Goal: Information Seeking & Learning: Compare options

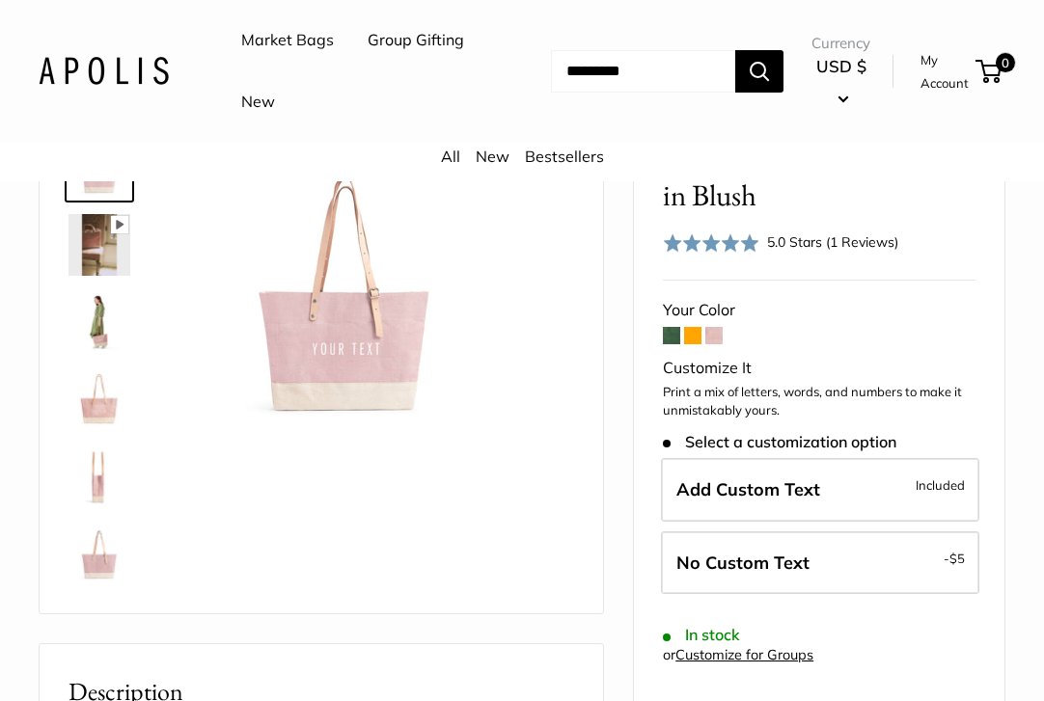
scroll to position [148, 0]
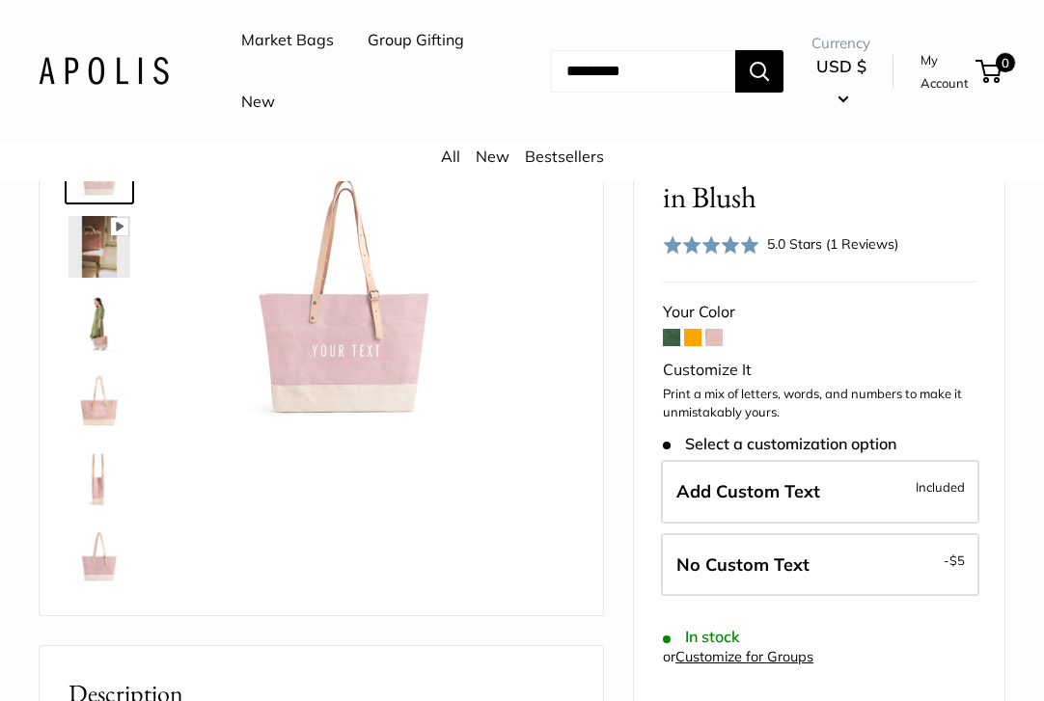
click at [93, 334] on img at bounding box center [99, 324] width 62 height 62
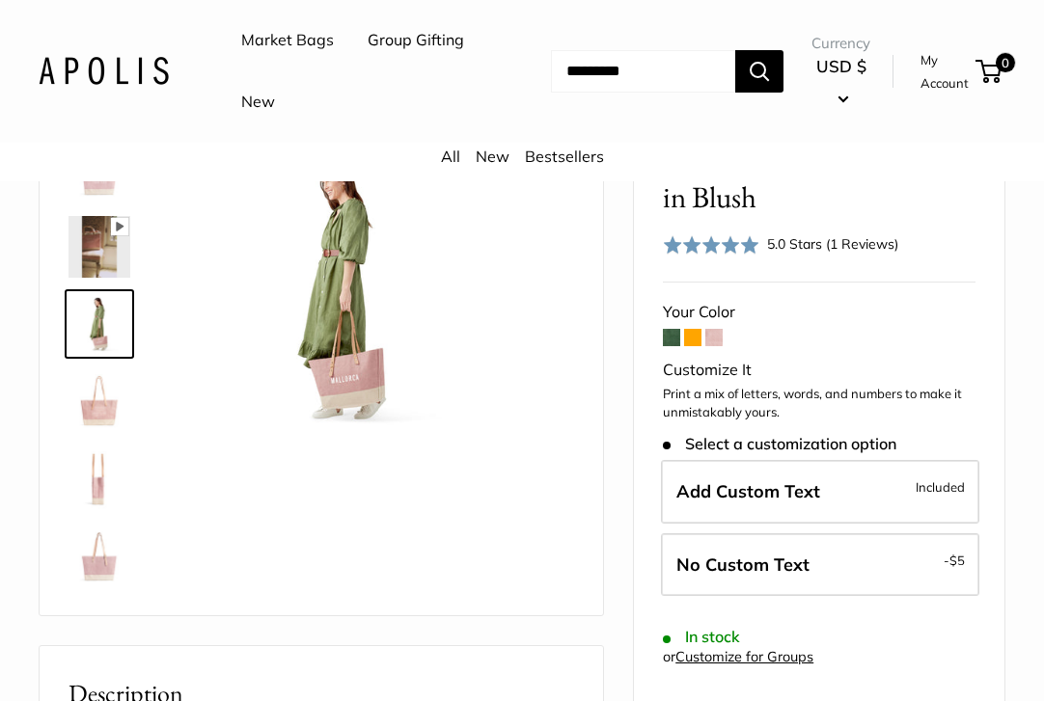
click at [91, 423] on img at bounding box center [99, 401] width 62 height 62
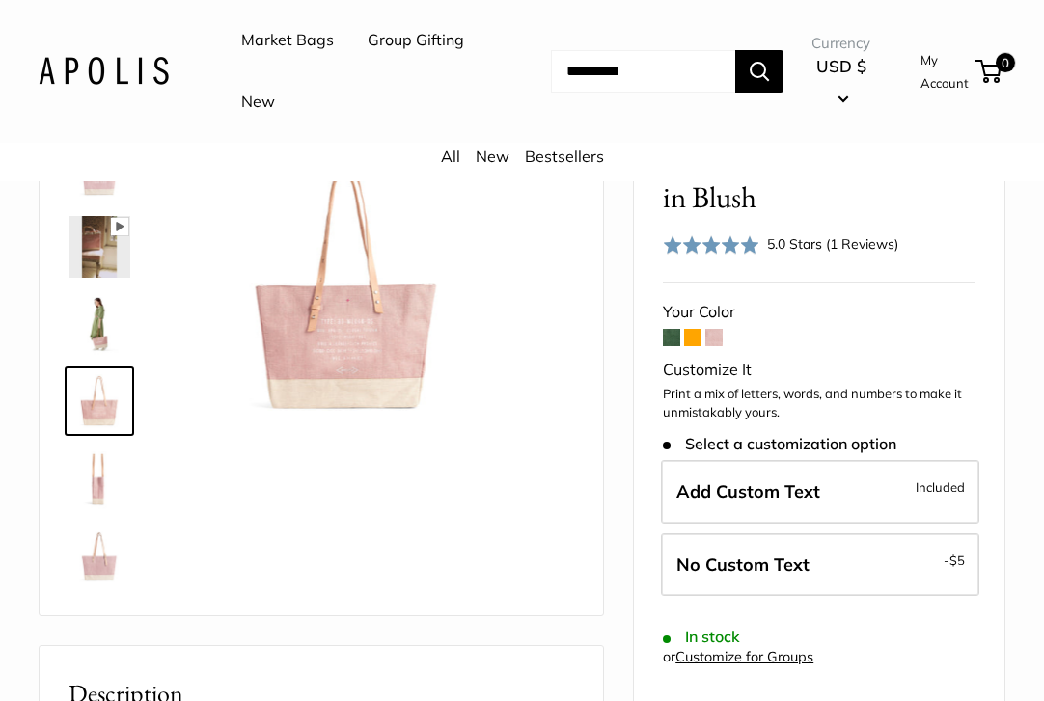
click at [90, 497] on img at bounding box center [99, 479] width 62 height 62
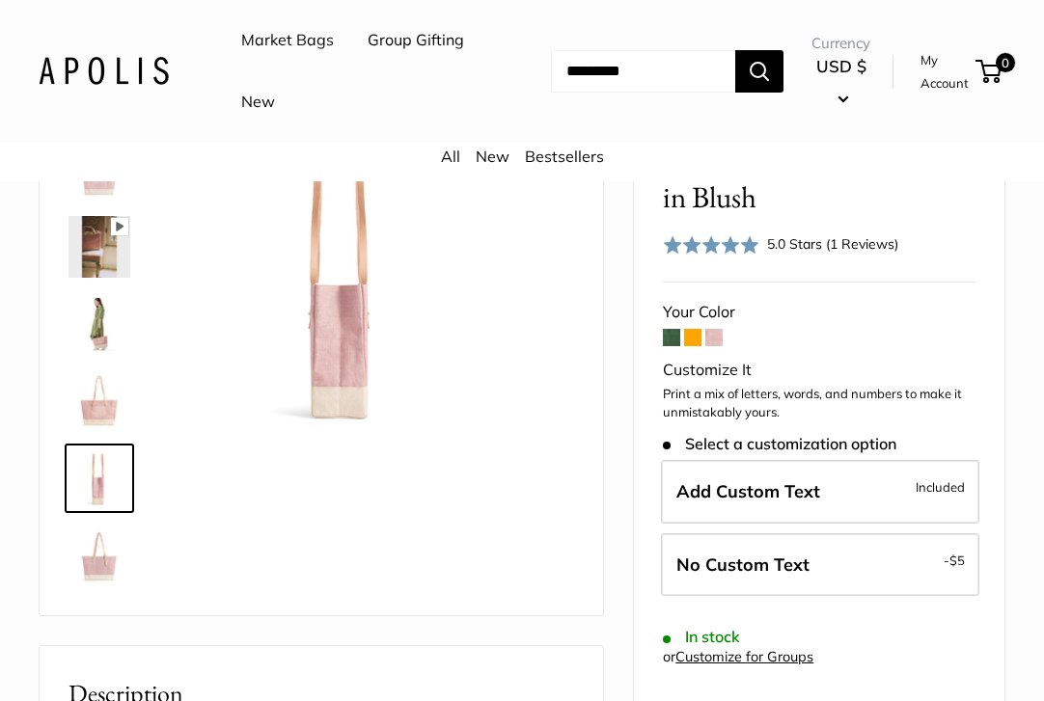
click at [91, 538] on img at bounding box center [99, 556] width 62 height 62
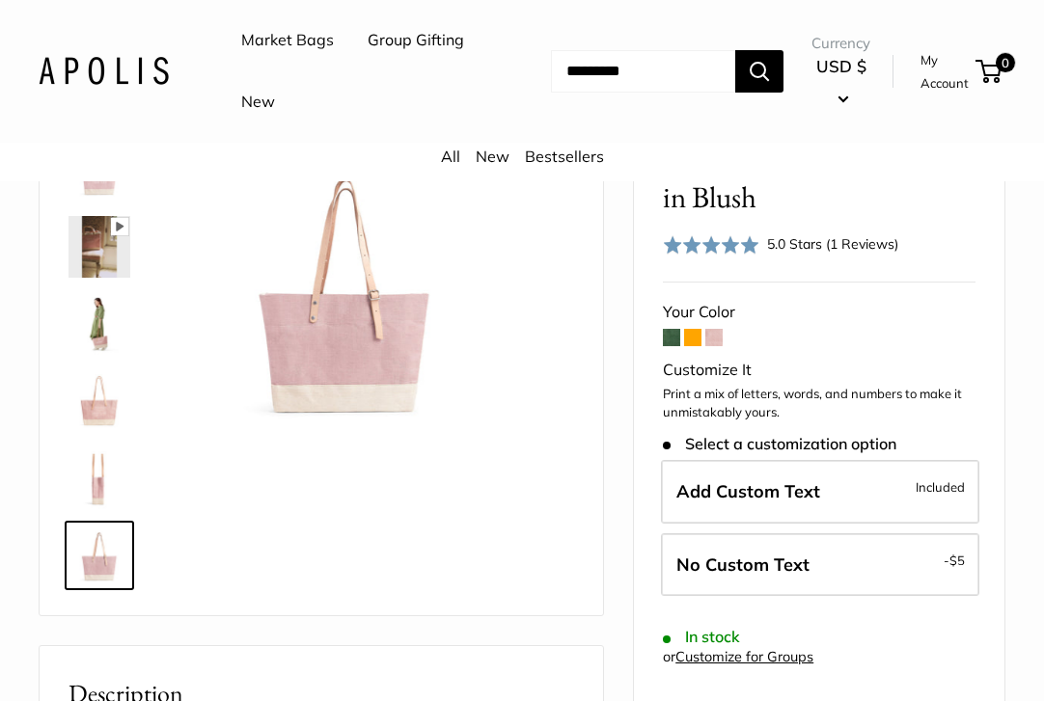
click at [86, 436] on div at bounding box center [107, 362] width 93 height 471
click at [95, 464] on img at bounding box center [99, 479] width 62 height 62
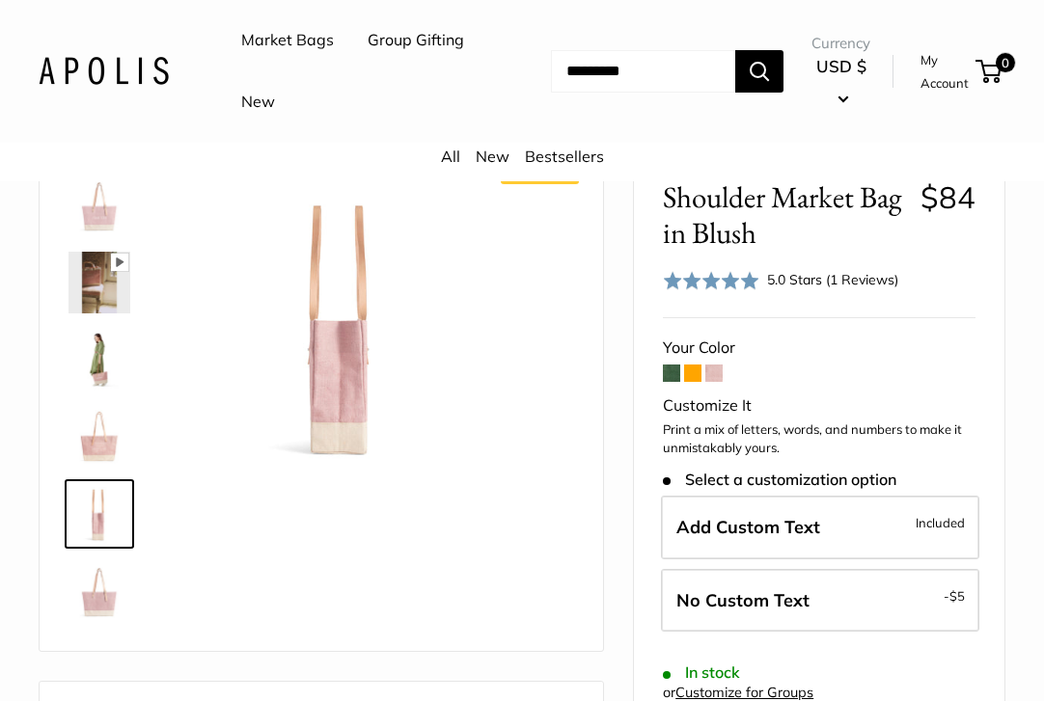
scroll to position [118, 0]
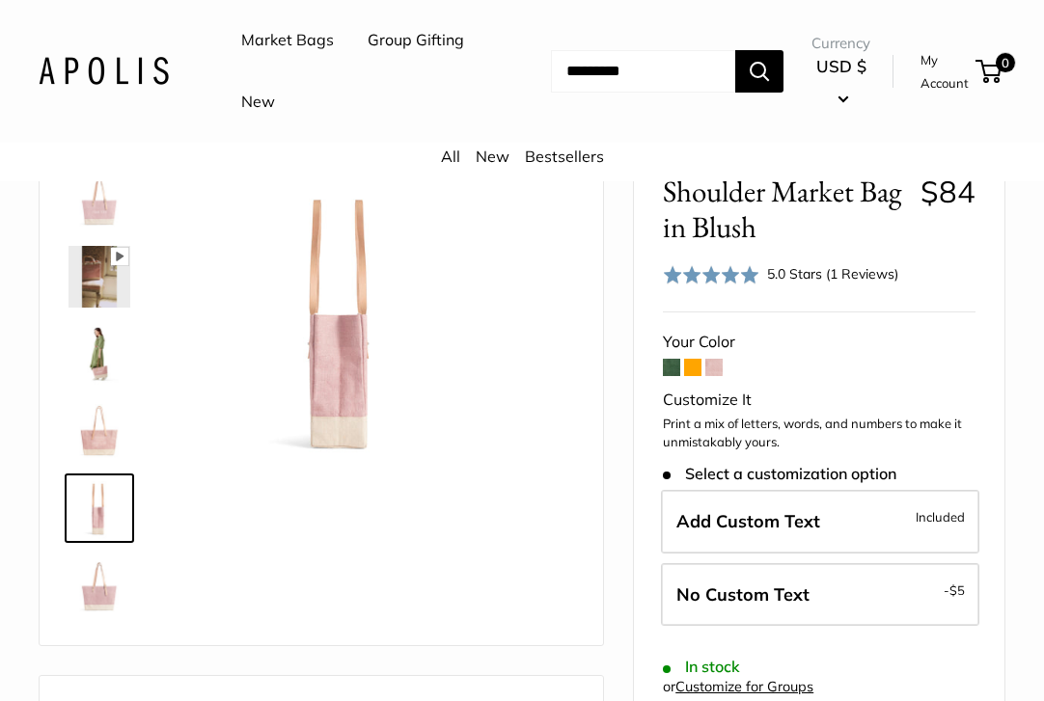
click at [101, 450] on img at bounding box center [99, 431] width 62 height 62
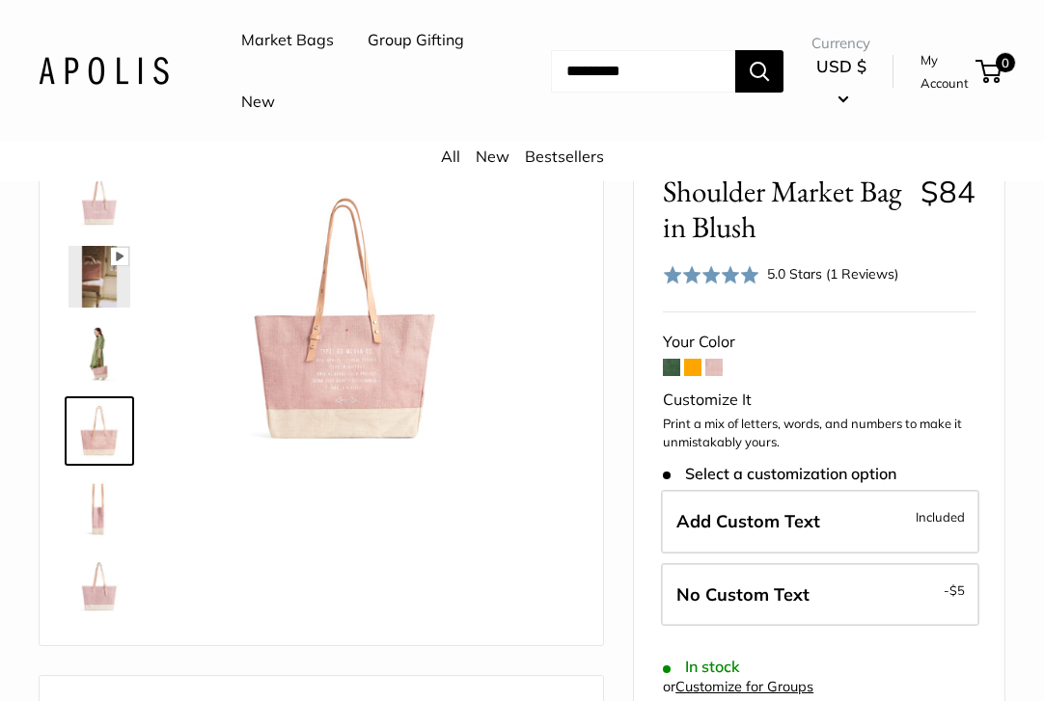
click at [109, 364] on img at bounding box center [99, 354] width 62 height 62
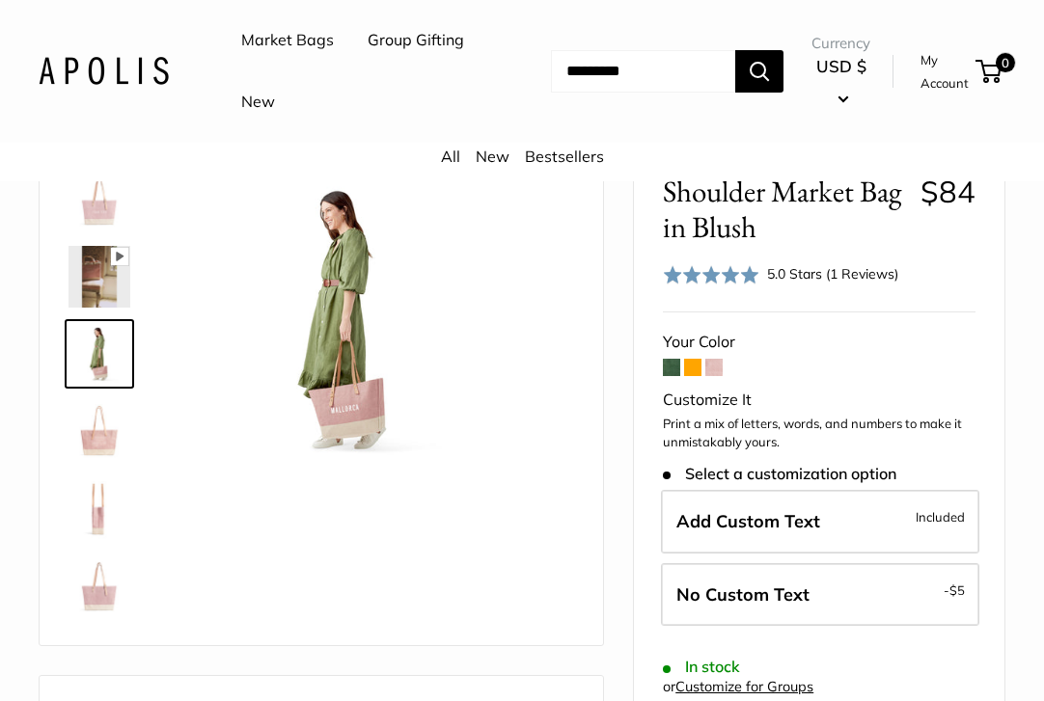
click at [129, 310] on div at bounding box center [107, 392] width 93 height 471
click at [117, 302] on img at bounding box center [99, 277] width 62 height 62
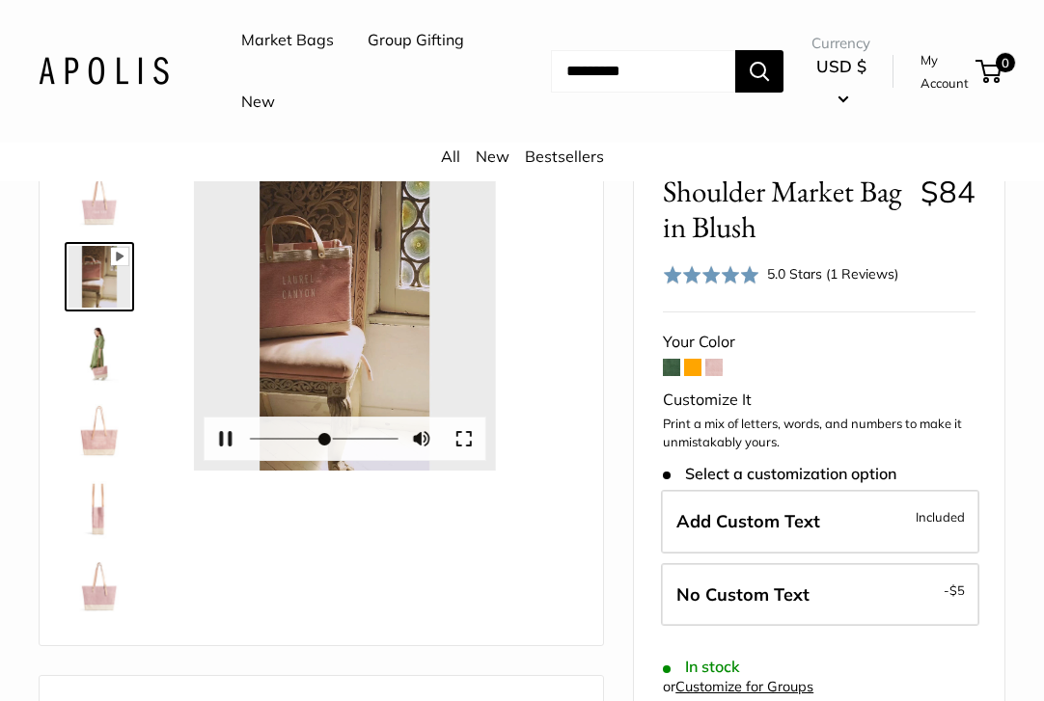
click at [350, 317] on div "Pause Play % buffered 00:00 Unmute Mute Exit fullscreen Enter fullscreen Play" at bounding box center [345, 320] width 302 height 302
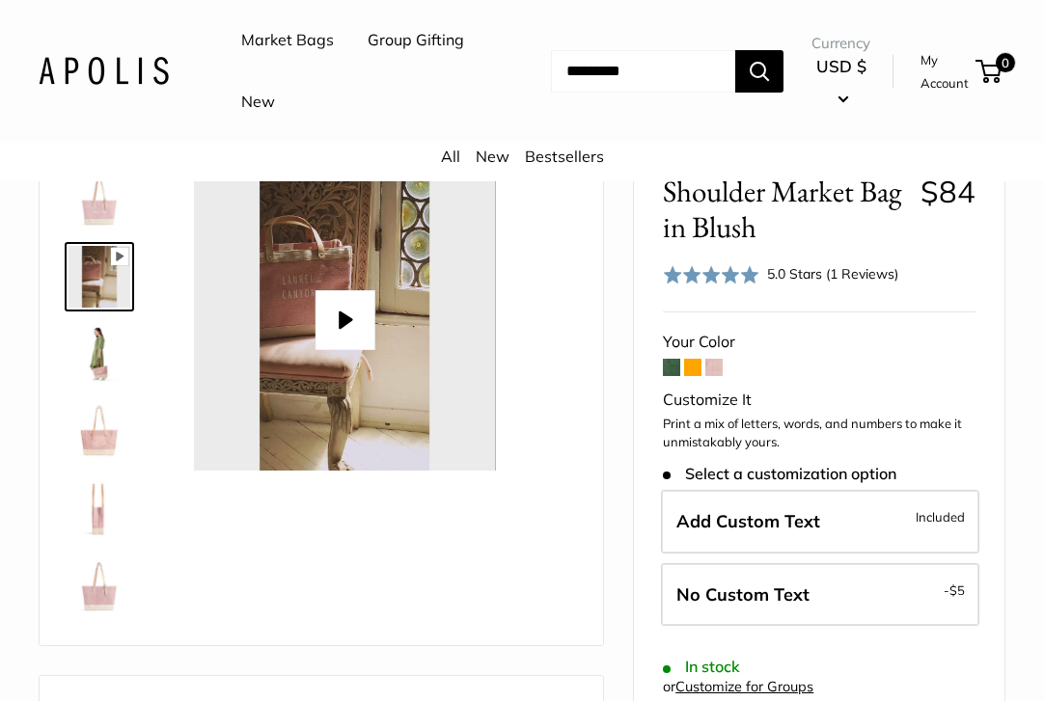
click at [349, 317] on button "Play" at bounding box center [345, 320] width 60 height 60
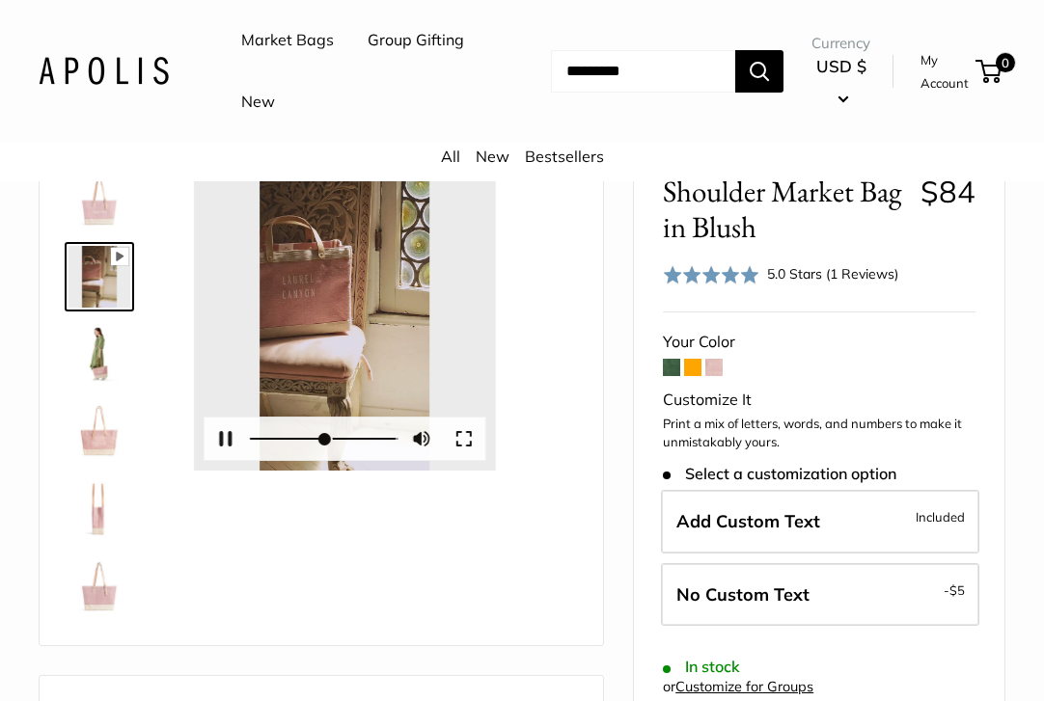
type input "*"
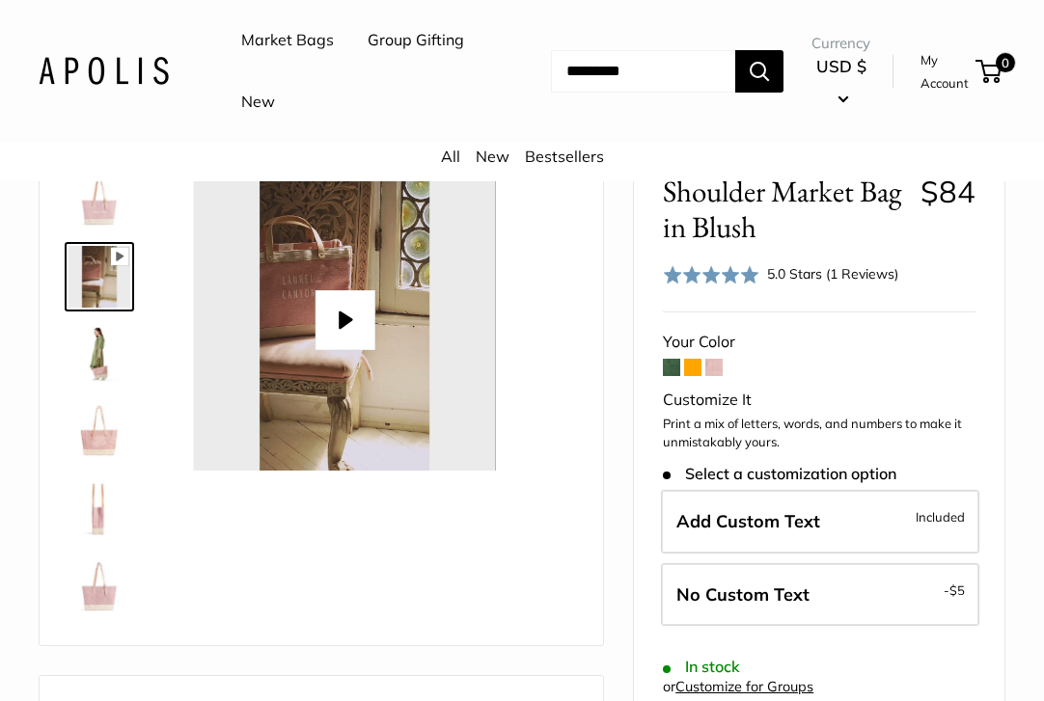
click at [85, 528] on img at bounding box center [99, 508] width 62 height 62
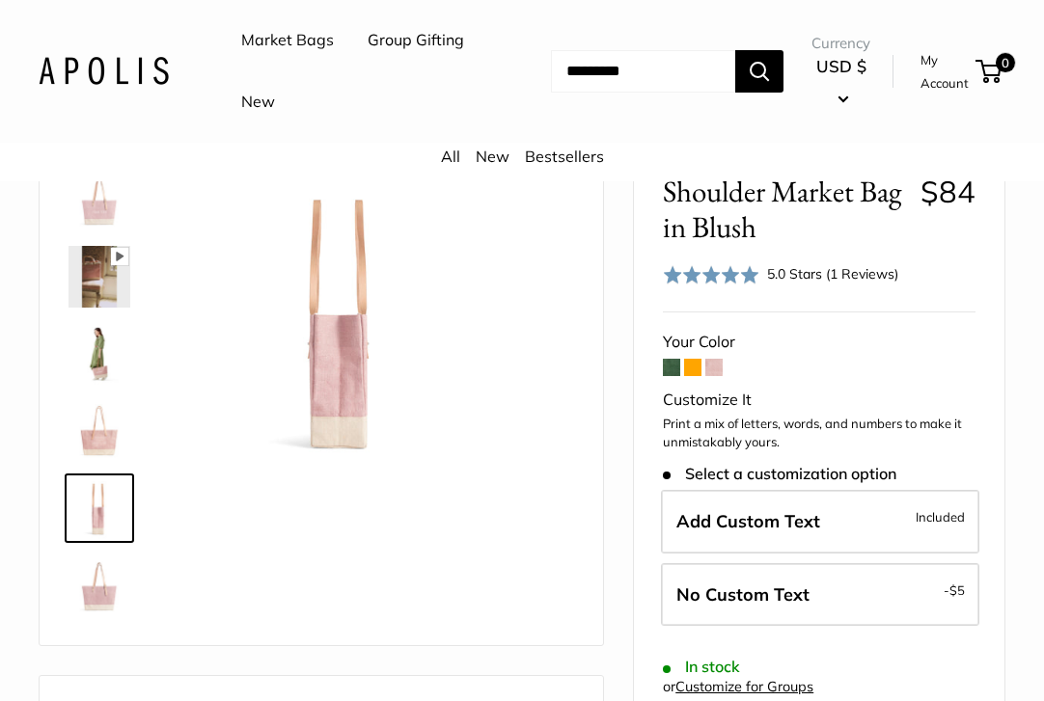
click at [84, 605] on img at bounding box center [99, 586] width 62 height 62
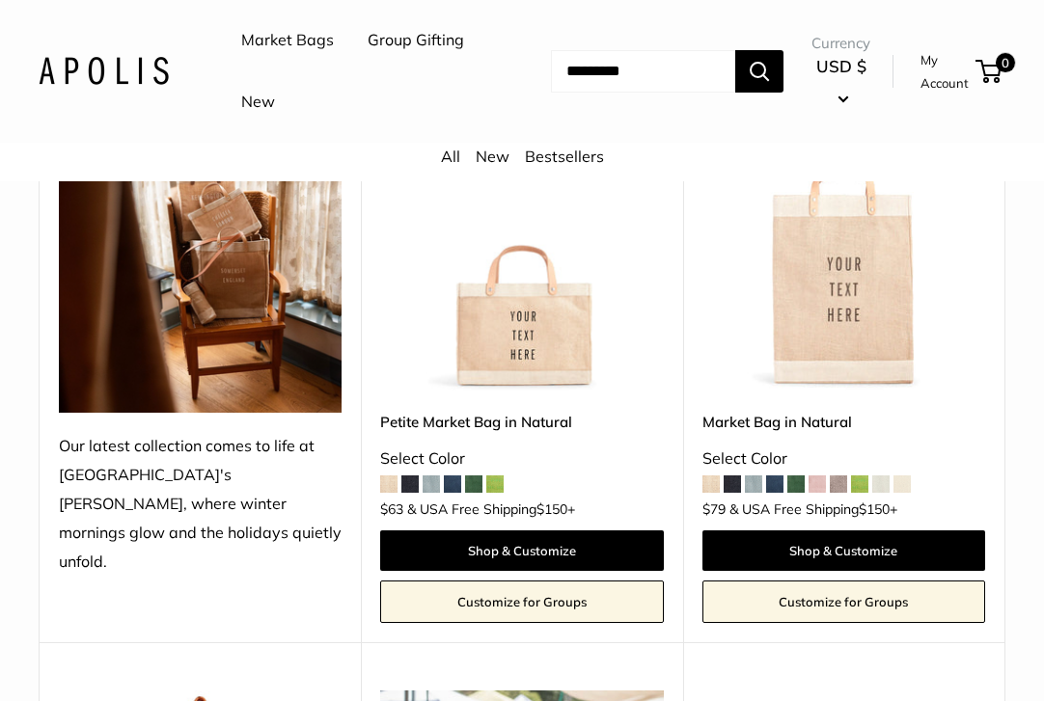
scroll to position [344, 0]
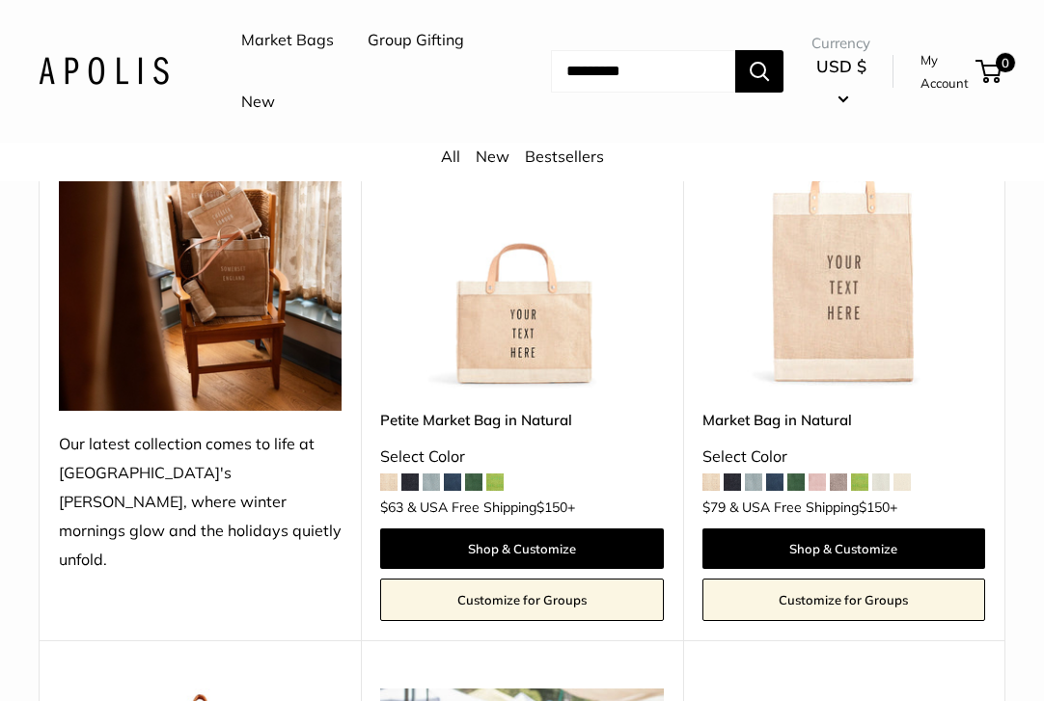
click at [861, 482] on span at bounding box center [859, 482] width 17 height 17
click at [408, 481] on span at bounding box center [409, 482] width 17 height 17
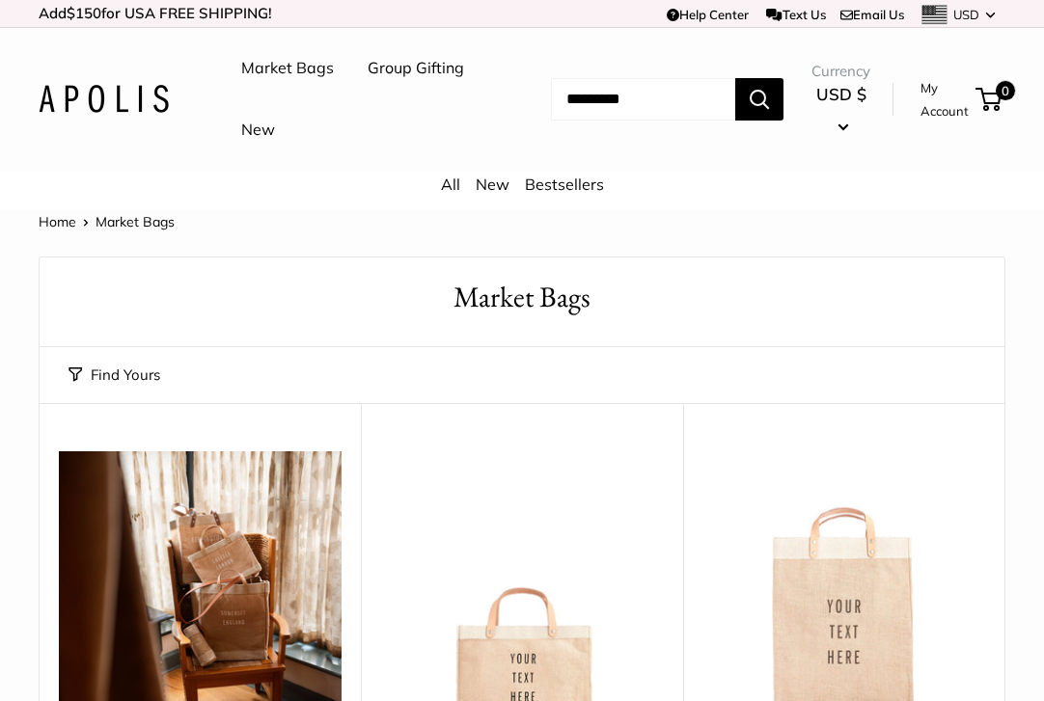
scroll to position [0, 0]
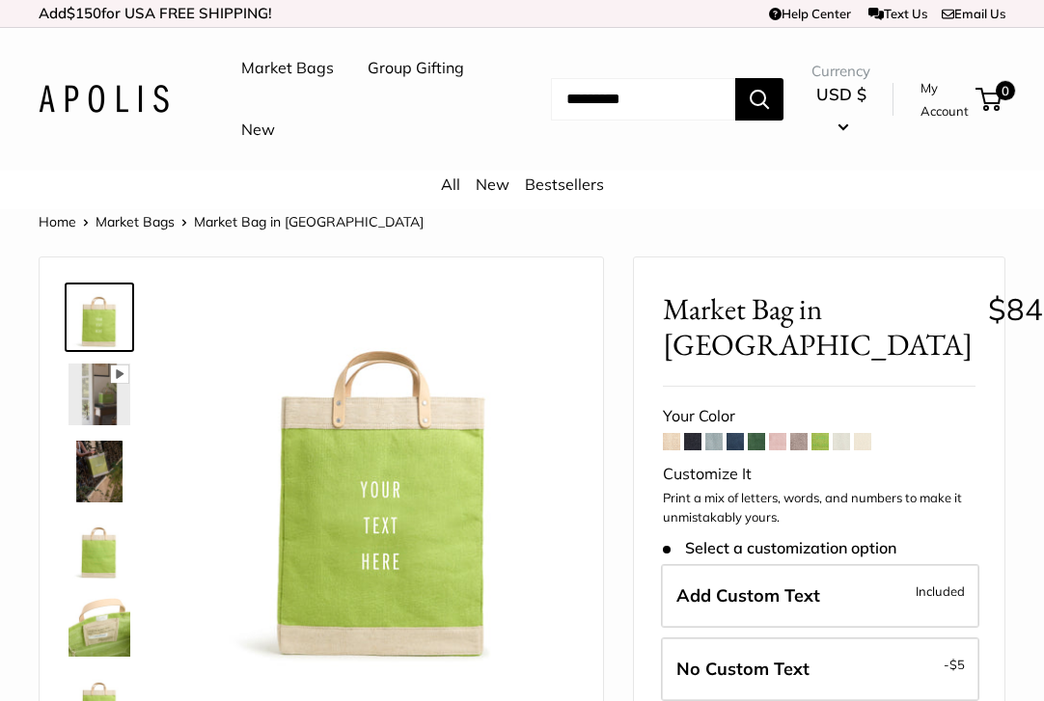
scroll to position [1, 0]
